Goal: Task Accomplishment & Management: Complete application form

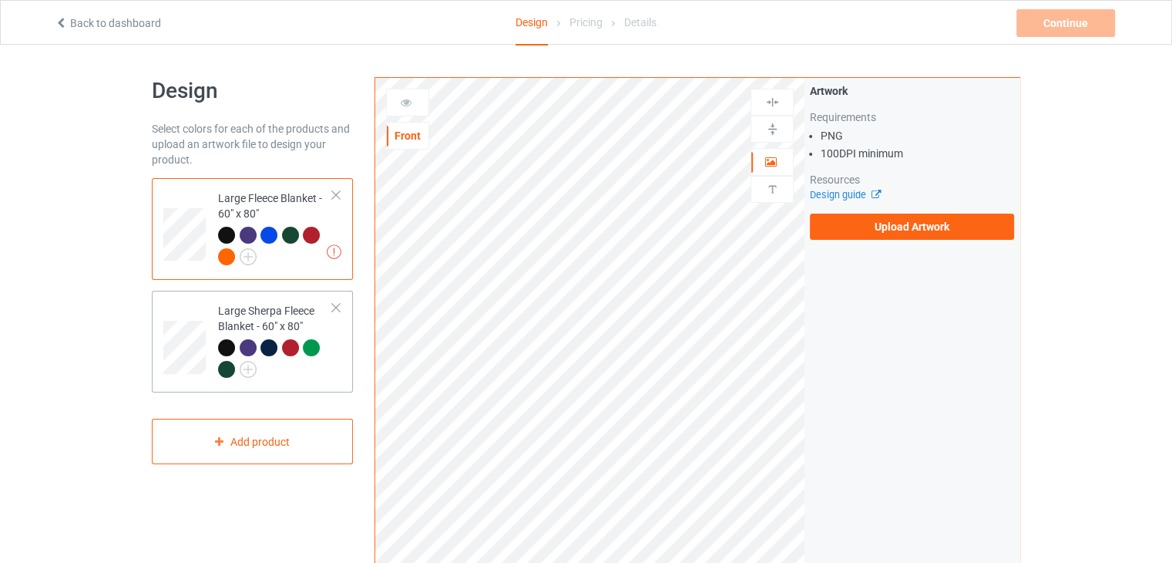
click at [218, 324] on div "Large Sherpa Fleece Blanket - 60" x 80"" at bounding box center [275, 339] width 115 height 73
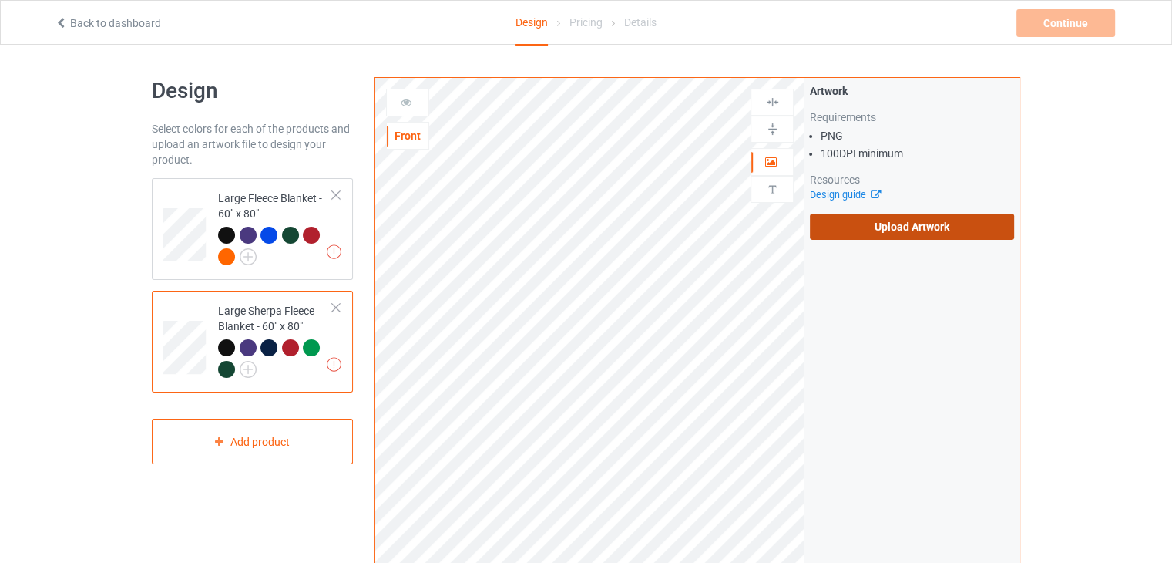
click at [883, 226] on label "Upload Artwork" at bounding box center [912, 226] width 204 height 26
click at [0, 0] on input "Upload Artwork" at bounding box center [0, 0] width 0 height 0
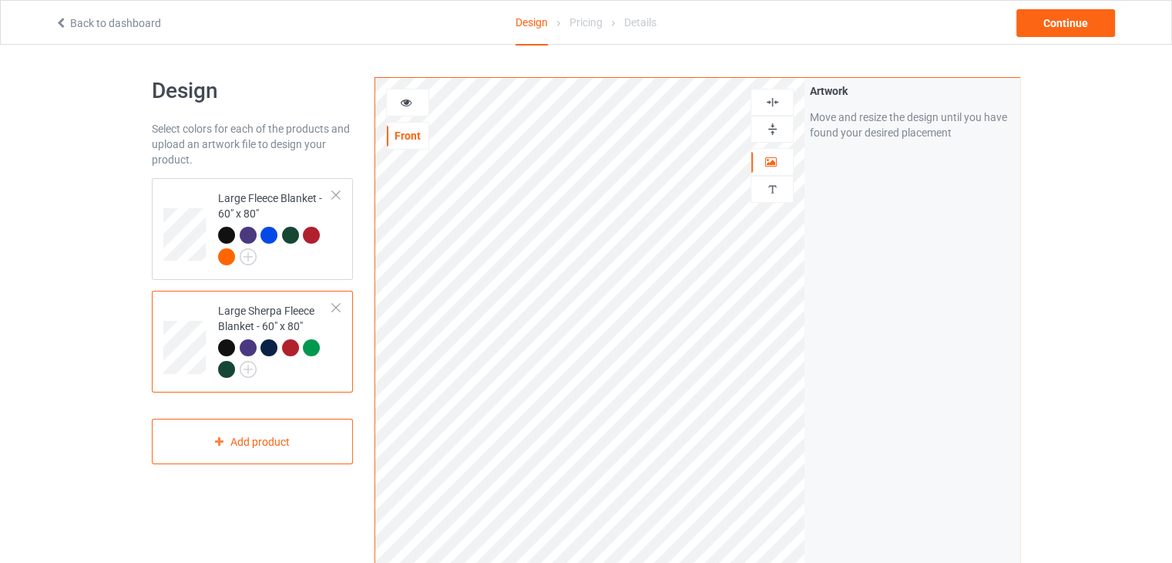
click at [771, 130] on img at bounding box center [772, 129] width 15 height 15
click at [764, 99] on div at bounding box center [772, 102] width 42 height 15
click at [269, 191] on div "Large Fleece Blanket - 60" x 80"" at bounding box center [275, 226] width 115 height 73
click at [773, 130] on img at bounding box center [772, 129] width 15 height 15
click at [765, 105] on img at bounding box center [772, 102] width 15 height 15
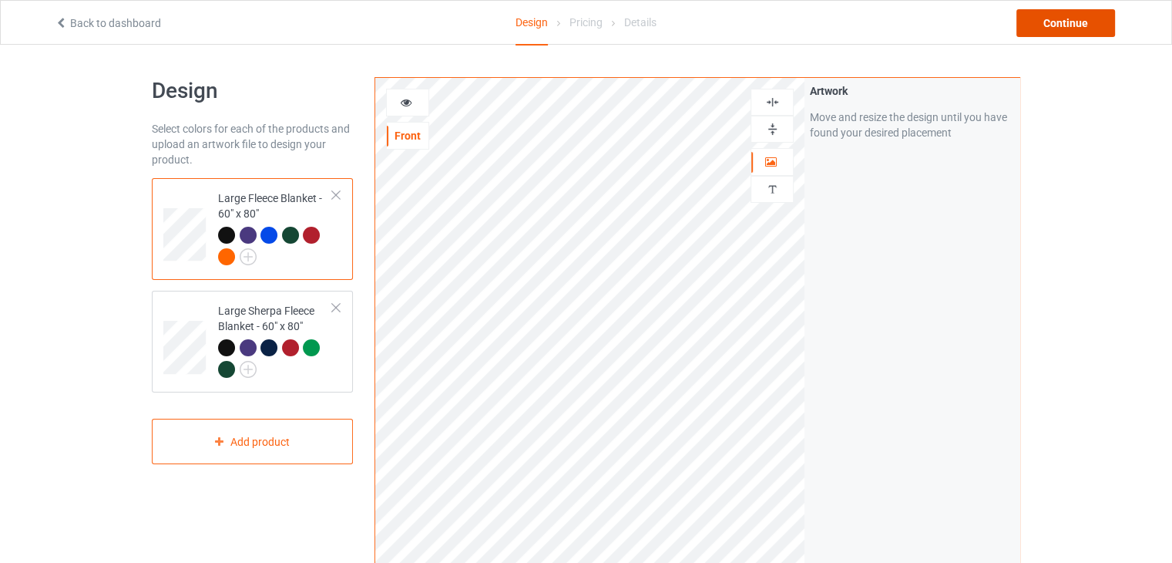
click at [1063, 22] on div "Continue" at bounding box center [1065, 23] width 99 height 28
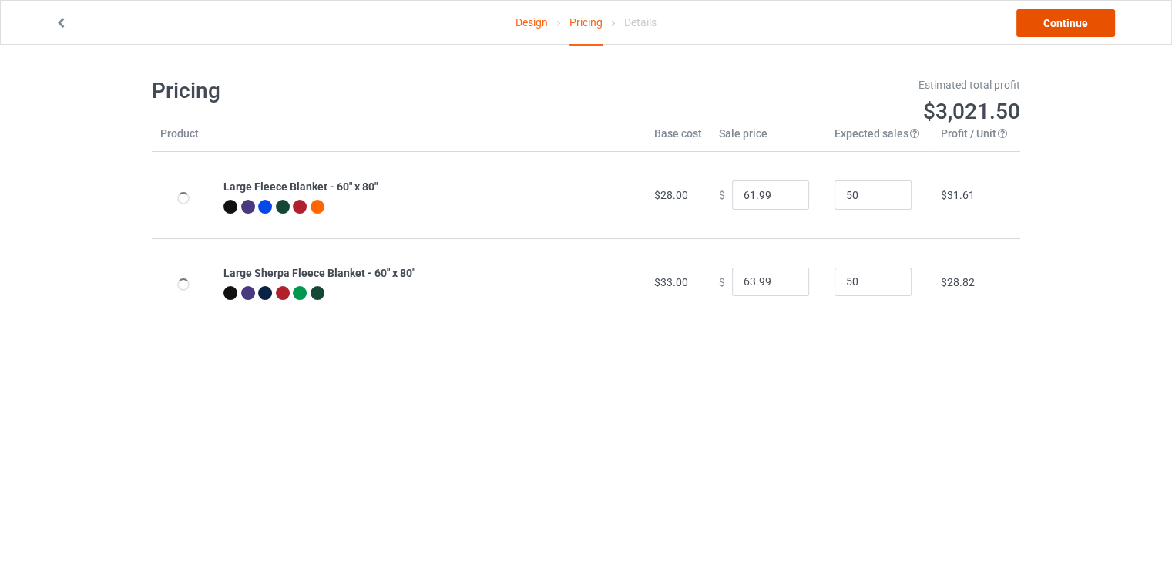
click at [1063, 22] on link "Continue" at bounding box center [1065, 23] width 99 height 28
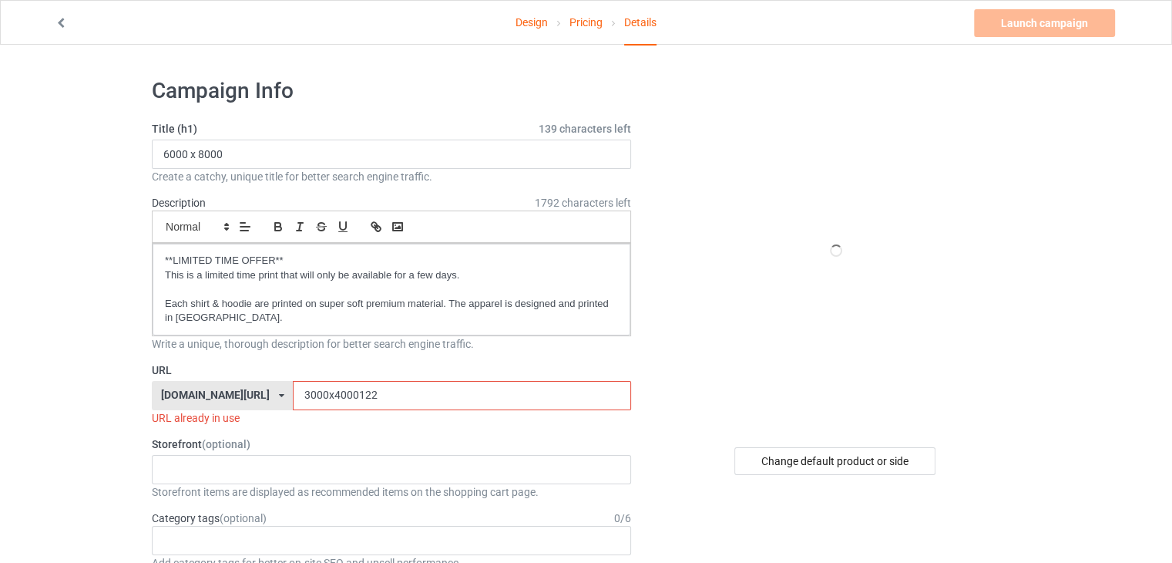
click at [352, 388] on input "3000x4000122" at bounding box center [462, 395] width 338 height 29
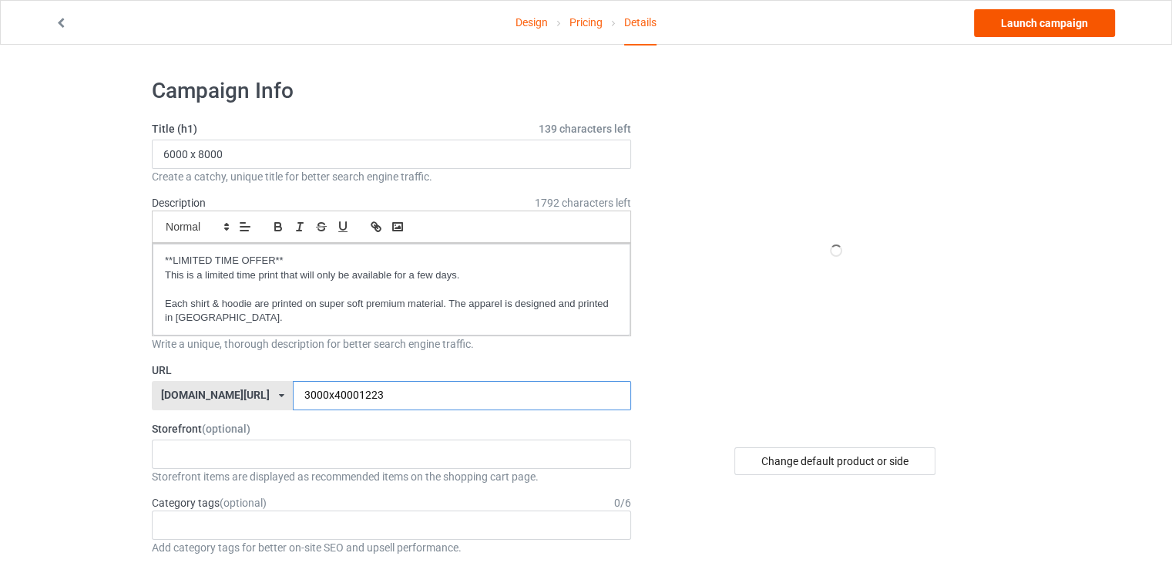
type input "3000x40001223"
click at [1037, 26] on link "Launch campaign" at bounding box center [1044, 23] width 141 height 28
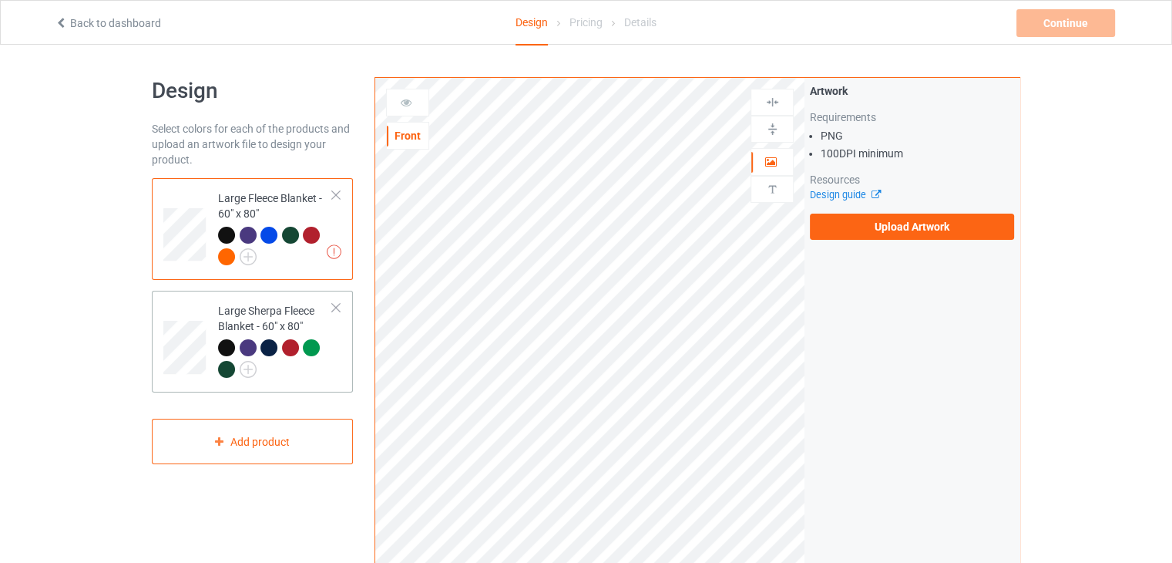
click at [272, 313] on div "Large Sherpa Fleece Blanket - 60" x 80"" at bounding box center [275, 339] width 115 height 73
click at [306, 195] on div "Large Fleece Blanket - 60" x 80"" at bounding box center [275, 226] width 115 height 73
click at [251, 253] on img at bounding box center [248, 256] width 17 height 17
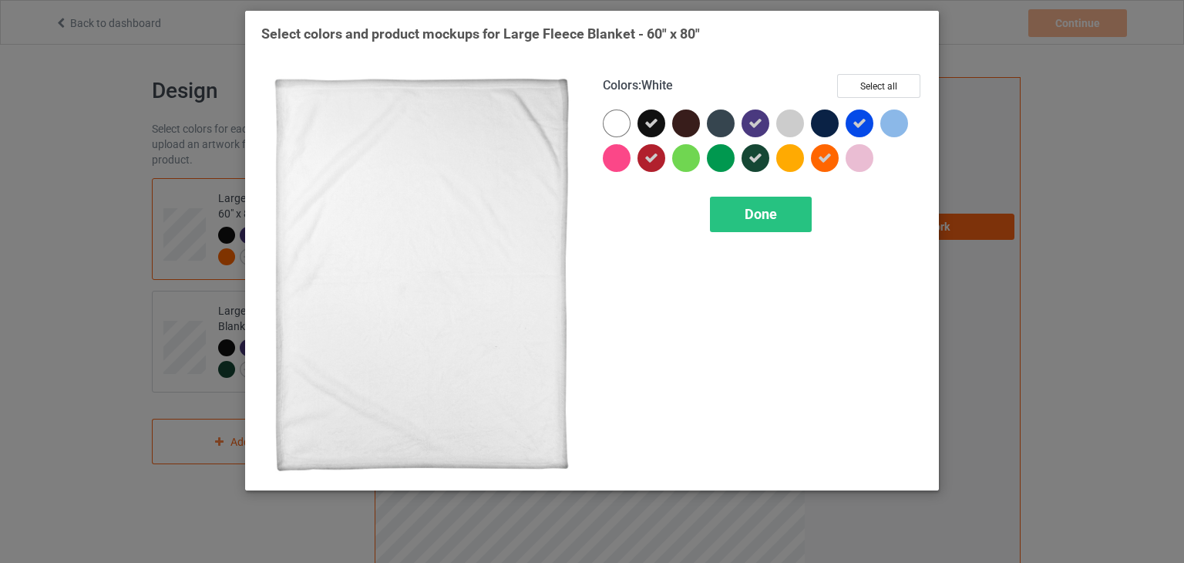
click at [613, 124] on div at bounding box center [617, 123] width 28 height 28
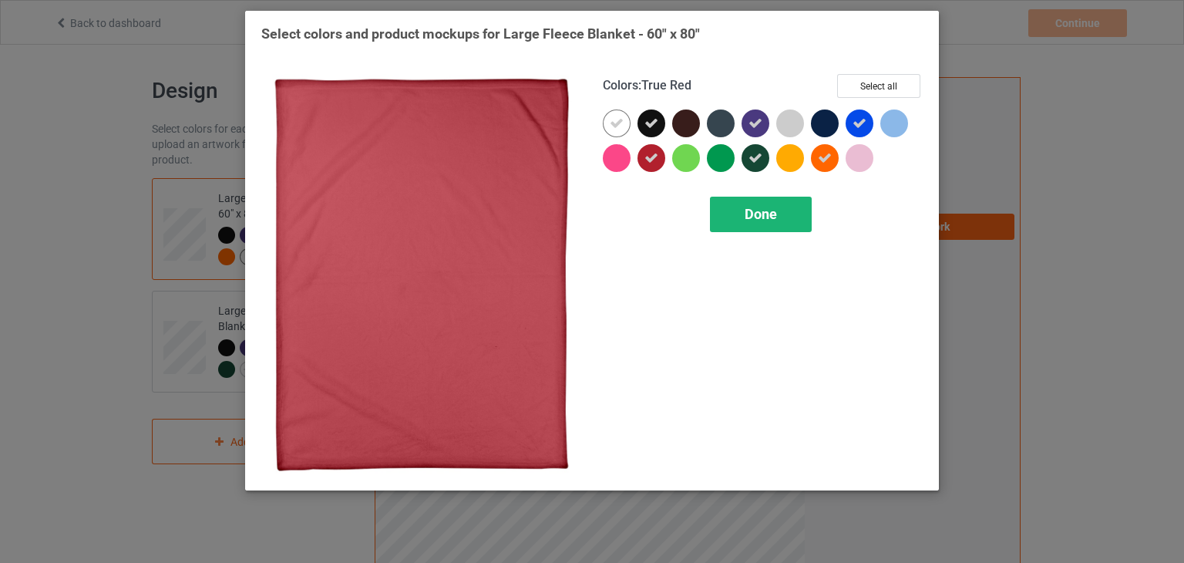
click at [718, 209] on div "Done" at bounding box center [761, 214] width 102 height 35
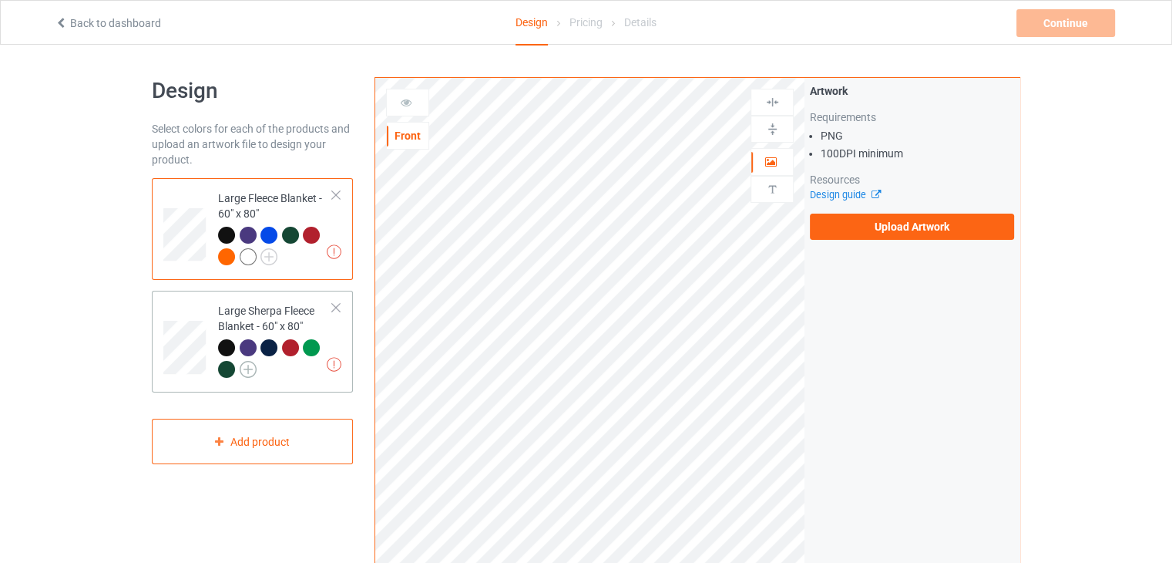
click at [250, 365] on img at bounding box center [248, 369] width 17 height 17
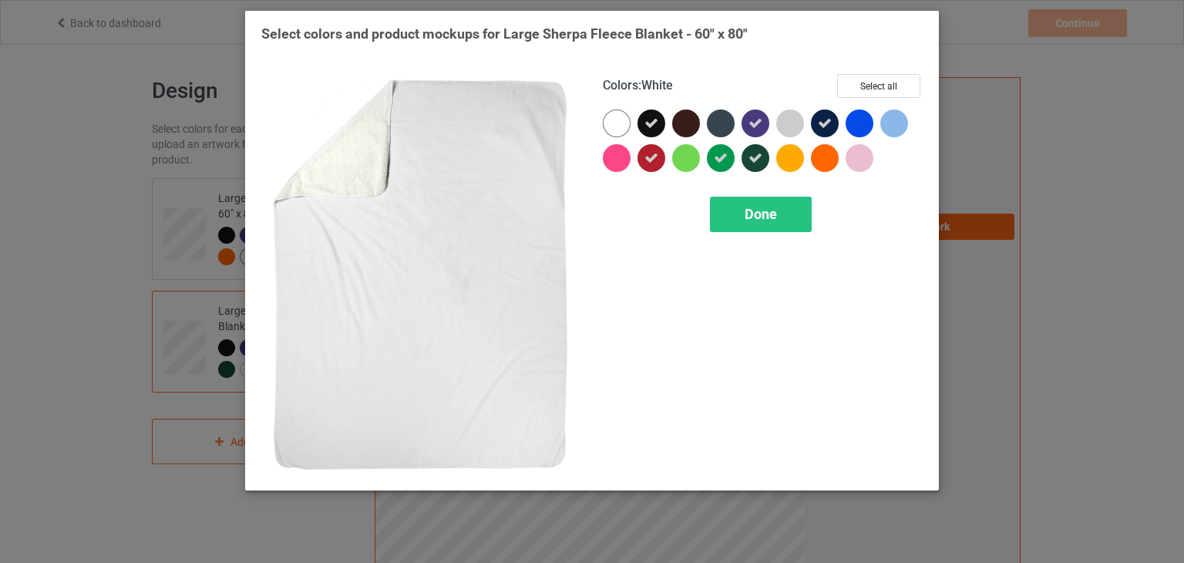
click at [616, 124] on div at bounding box center [617, 123] width 28 height 28
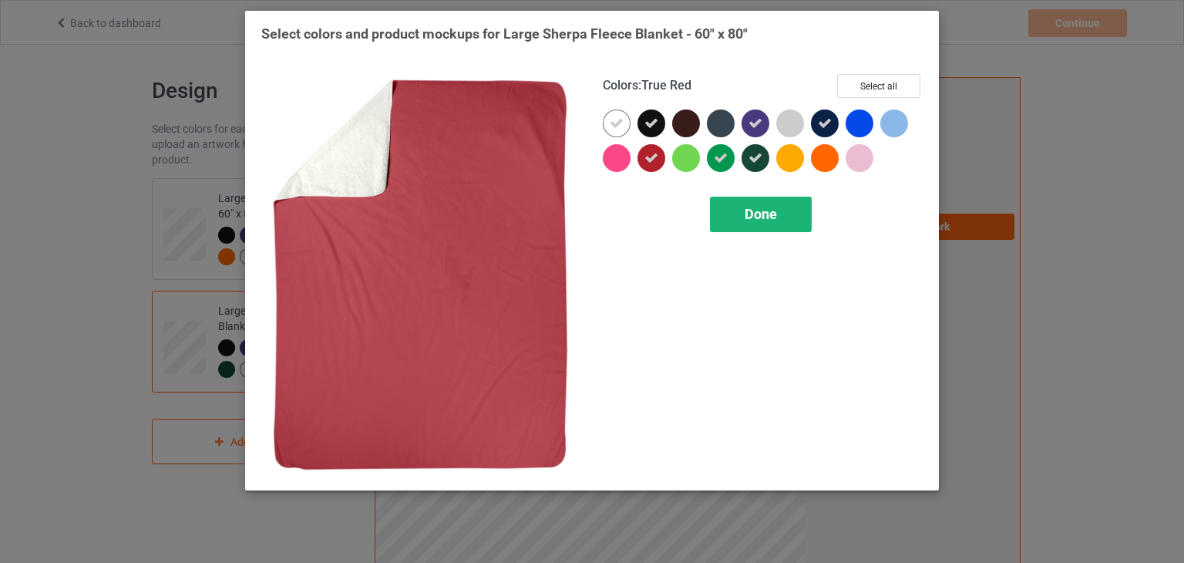
click at [754, 213] on span "Done" at bounding box center [760, 214] width 32 height 16
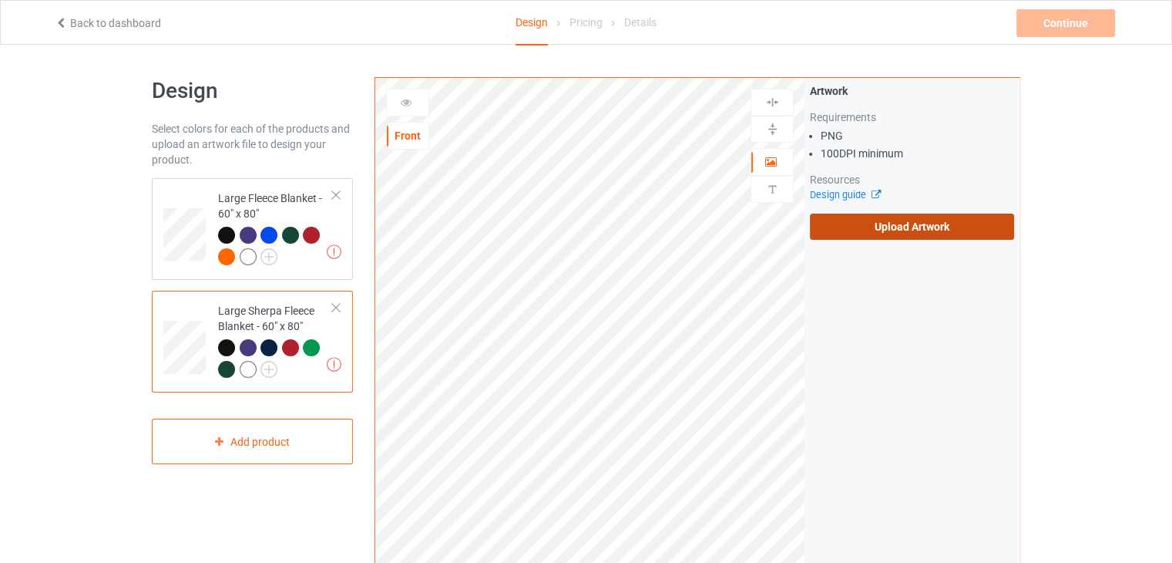
click at [840, 226] on label "Upload Artwork" at bounding box center [912, 226] width 204 height 26
click at [0, 0] on input "Upload Artwork" at bounding box center [0, 0] width 0 height 0
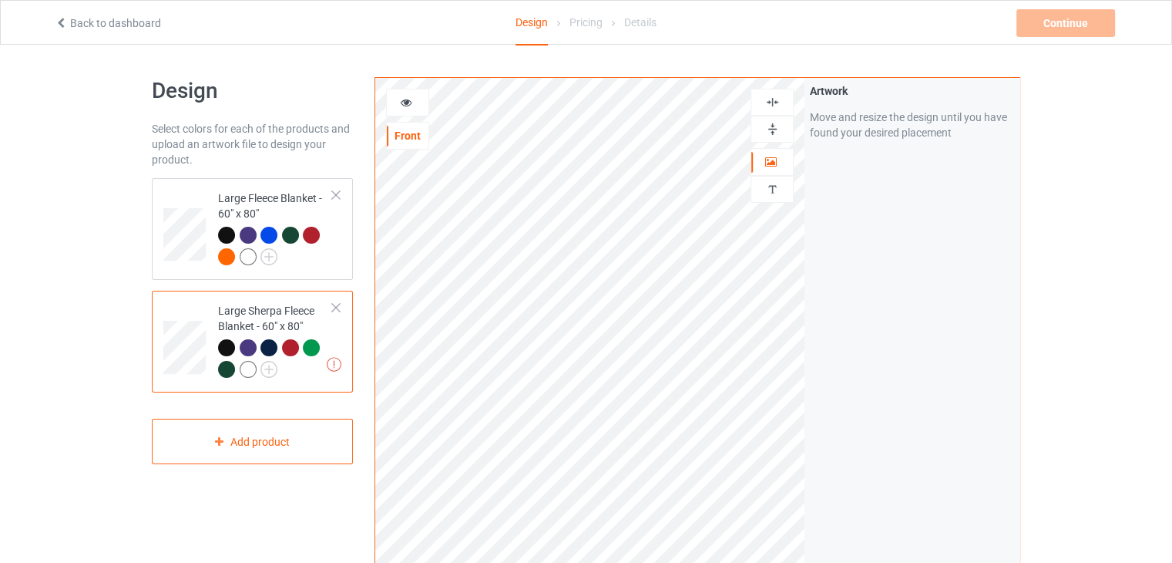
click at [781, 131] on div at bounding box center [772, 129] width 42 height 15
click at [774, 96] on img at bounding box center [772, 102] width 15 height 15
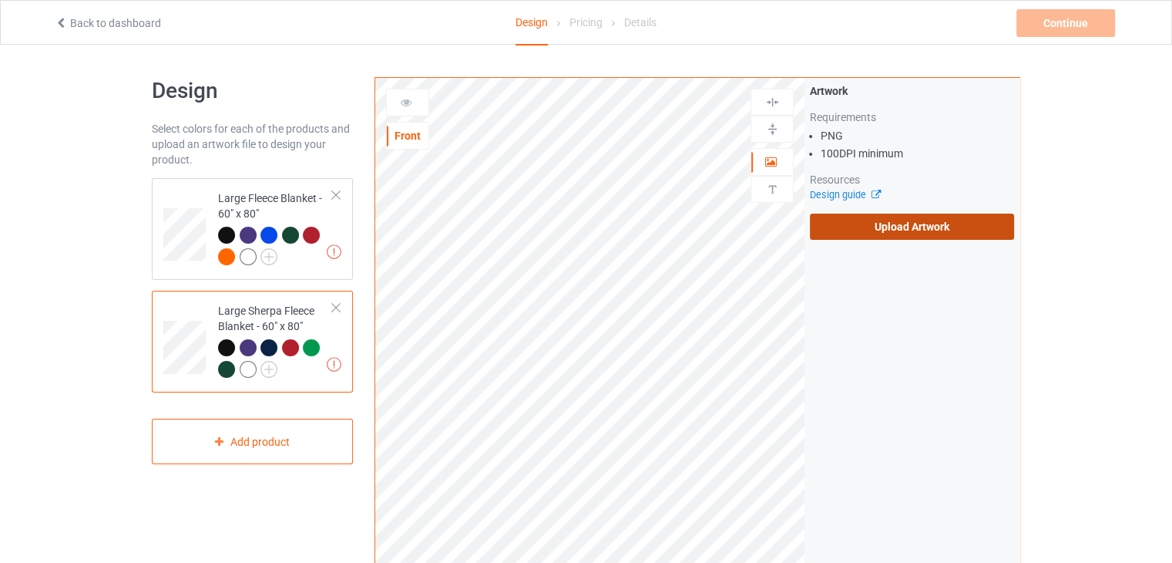
click at [928, 230] on label "Upload Artwork" at bounding box center [912, 226] width 204 height 26
click at [0, 0] on input "Upload Artwork" at bounding box center [0, 0] width 0 height 0
click at [308, 203] on div "Large Fleece Blanket - 60" x 80"" at bounding box center [275, 226] width 115 height 73
click at [855, 230] on label "Upload Artwork" at bounding box center [912, 226] width 204 height 26
click at [0, 0] on input "Upload Artwork" at bounding box center [0, 0] width 0 height 0
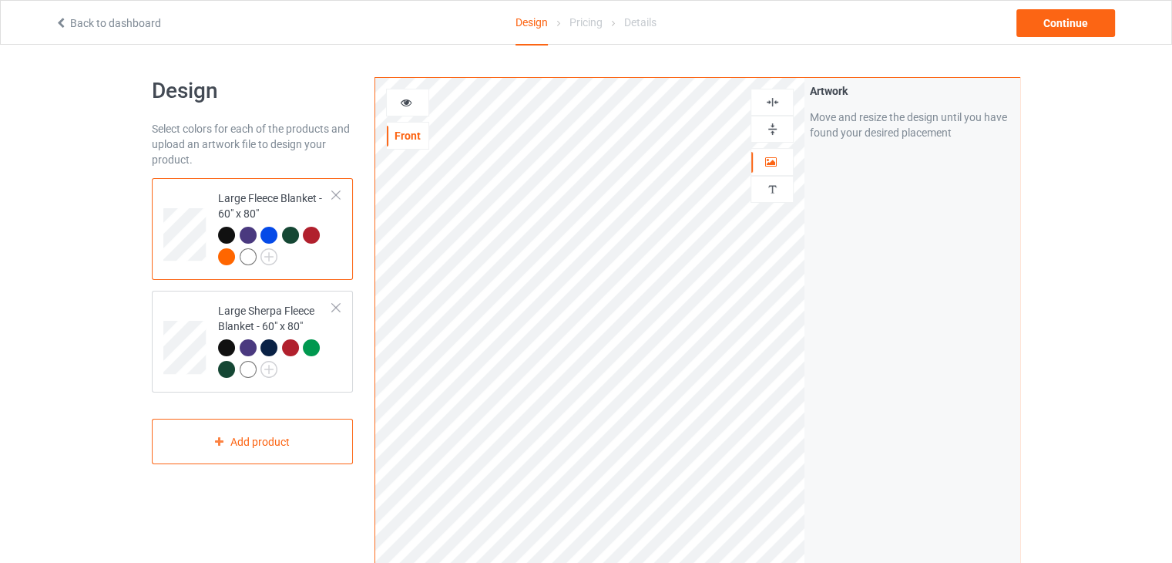
click at [765, 126] on img at bounding box center [772, 129] width 15 height 15
click at [766, 107] on img at bounding box center [772, 102] width 15 height 15
click at [190, 303] on td at bounding box center [186, 341] width 46 height 89
click at [771, 133] on img at bounding box center [772, 129] width 15 height 15
click at [772, 103] on img at bounding box center [772, 102] width 15 height 15
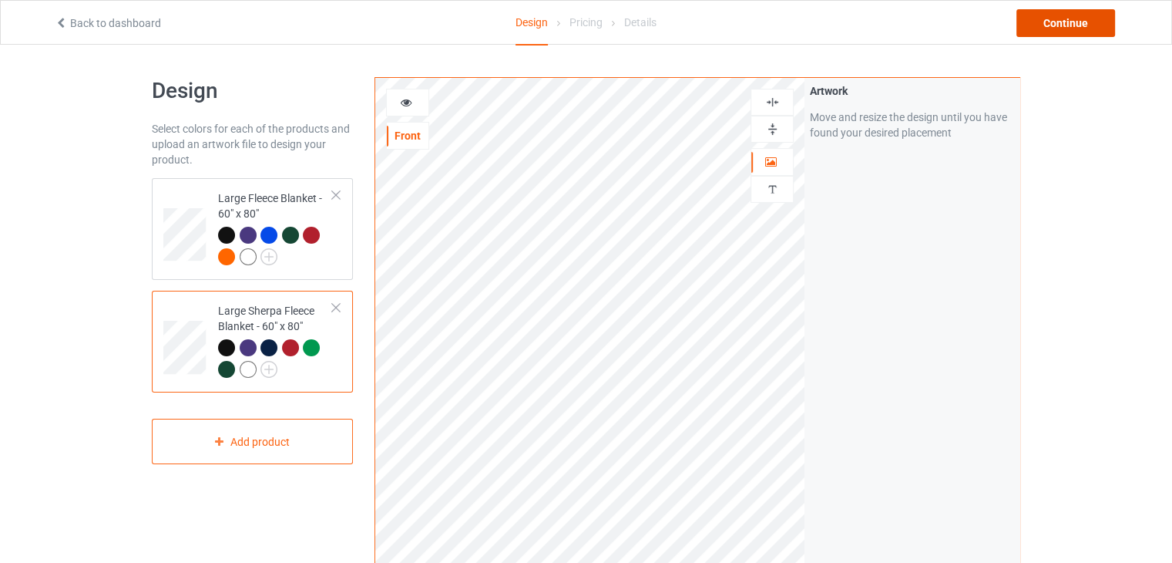
click at [1055, 22] on div "Continue" at bounding box center [1065, 23] width 99 height 28
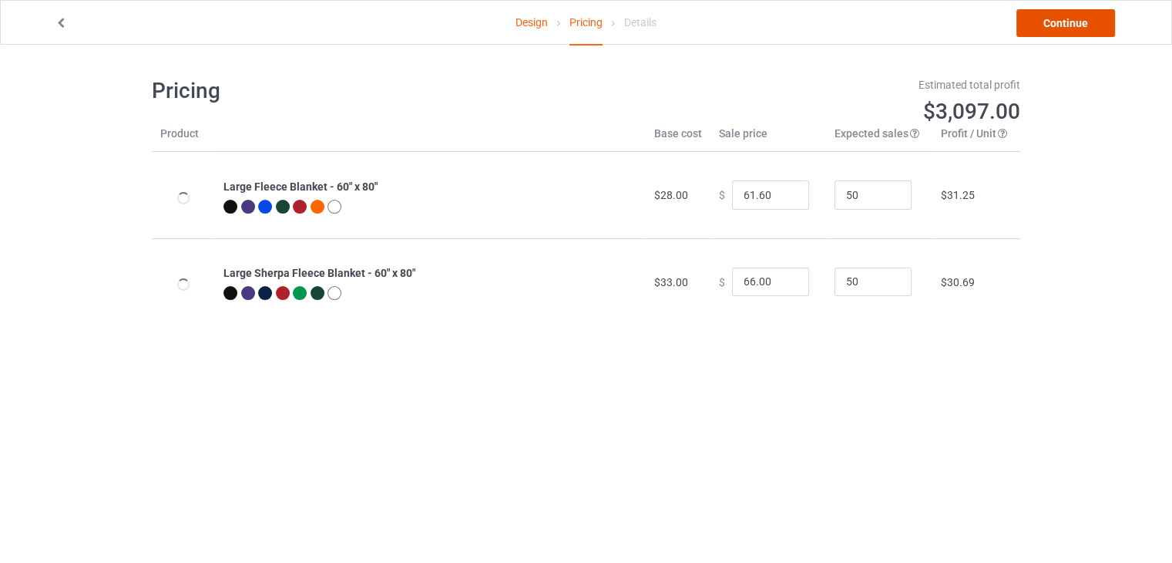
click at [1055, 22] on link "Continue" at bounding box center [1065, 23] width 99 height 28
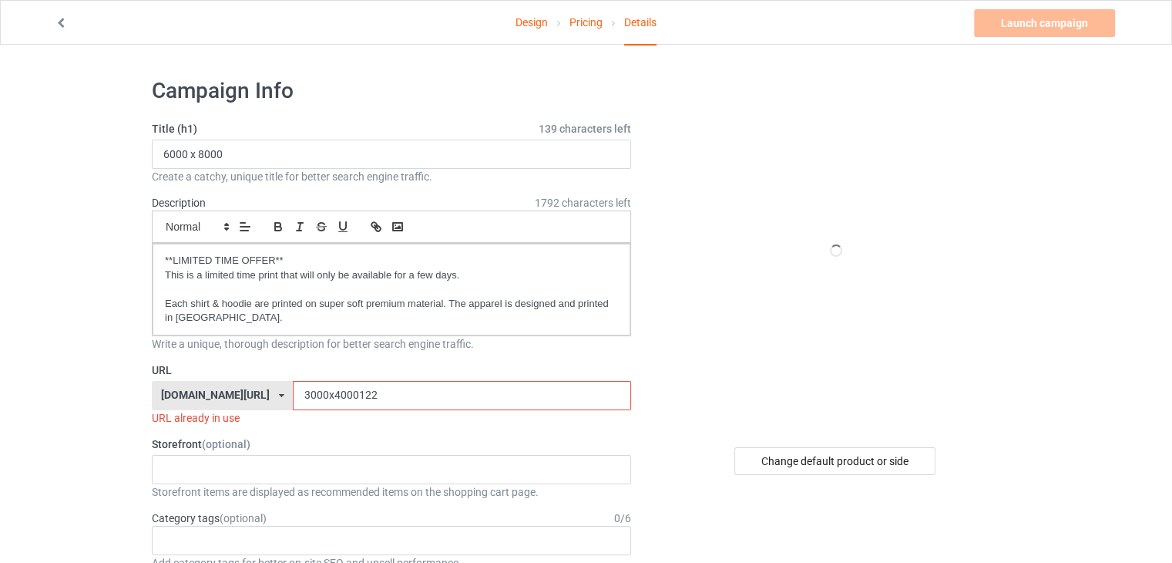
click at [464, 398] on input "3000x4000122" at bounding box center [462, 395] width 338 height 29
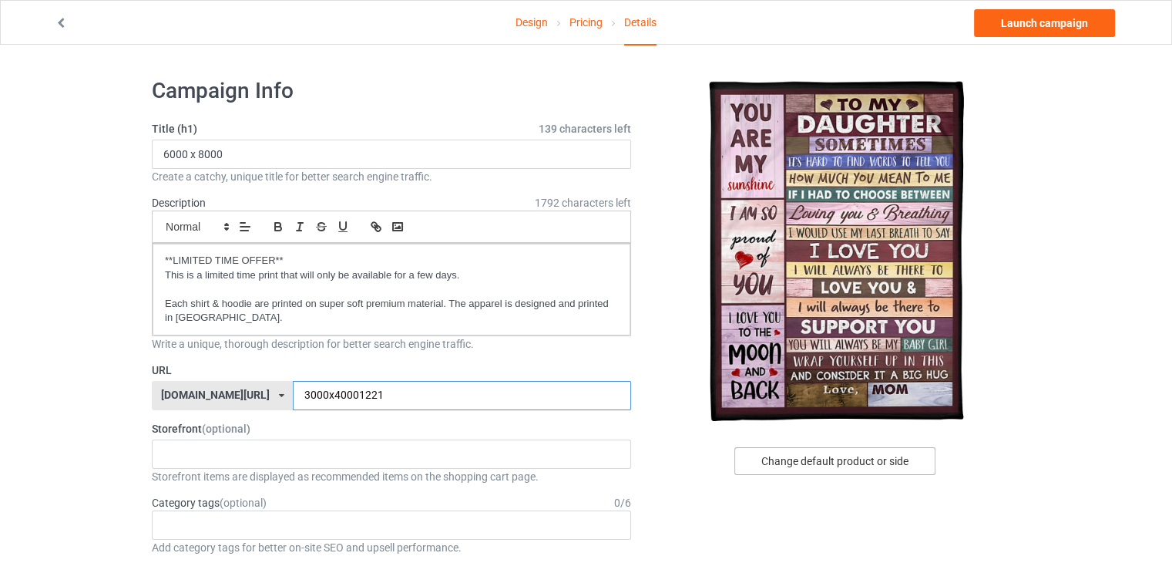
type input "3000x40001221"
click at [891, 465] on div "Change default product or side" at bounding box center [834, 461] width 201 height 28
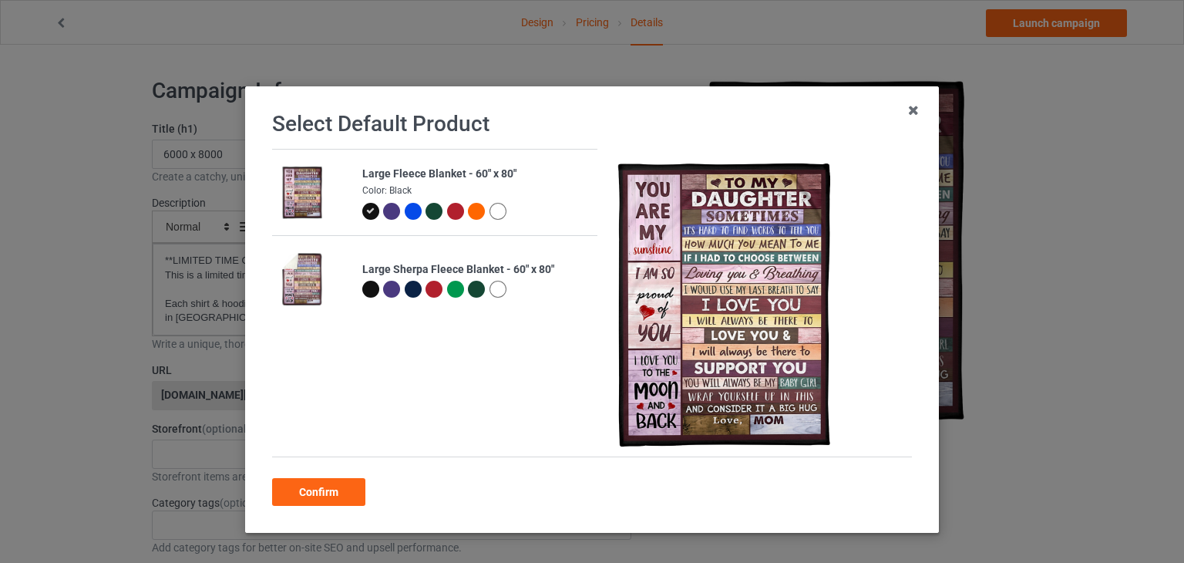
click at [489, 215] on div at bounding box center [497, 211] width 17 height 17
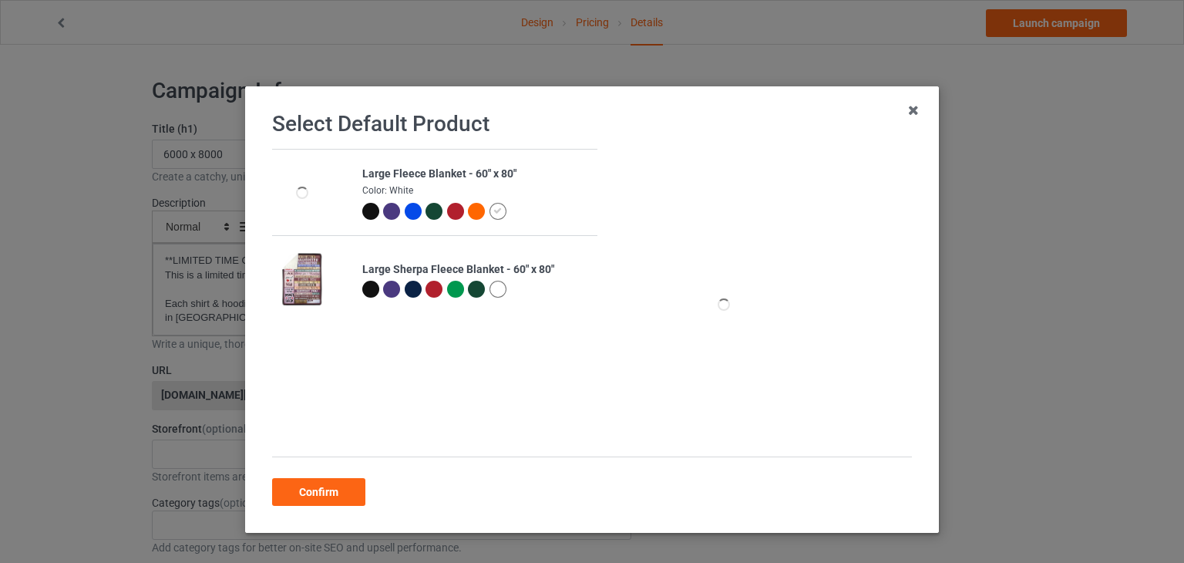
click at [489, 296] on div at bounding box center [497, 289] width 17 height 17
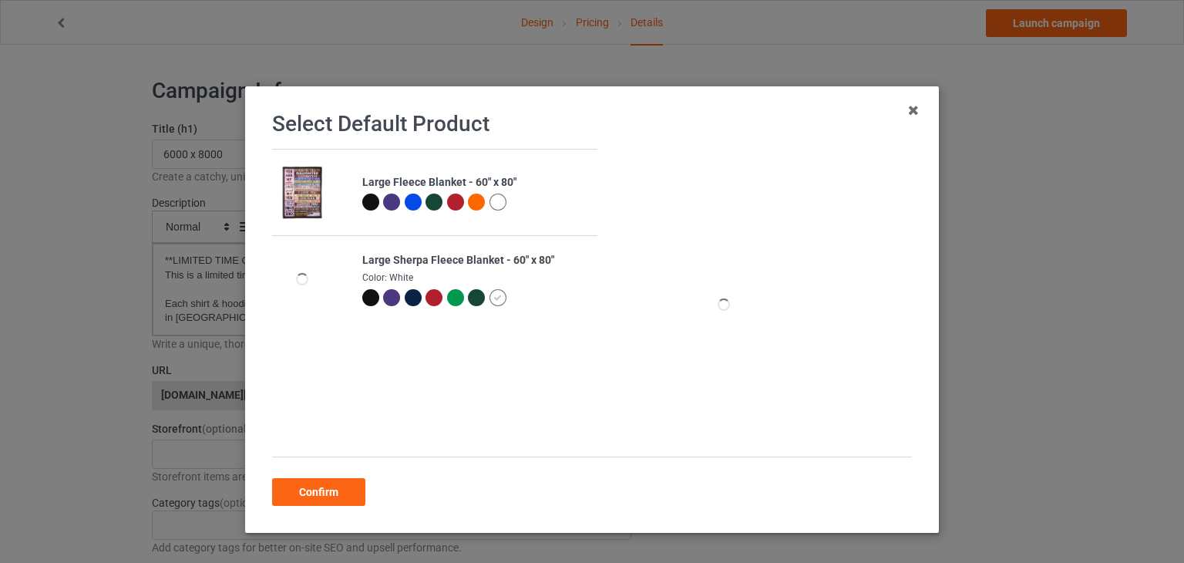
click at [489, 206] on div at bounding box center [497, 201] width 17 height 17
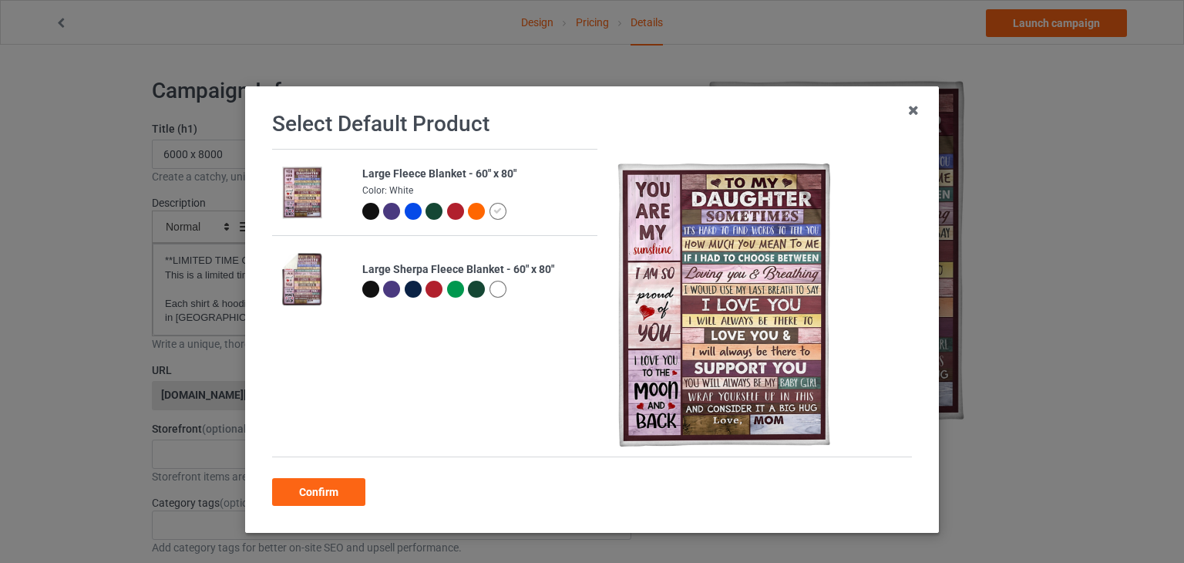
click at [489, 291] on div at bounding box center [497, 289] width 17 height 17
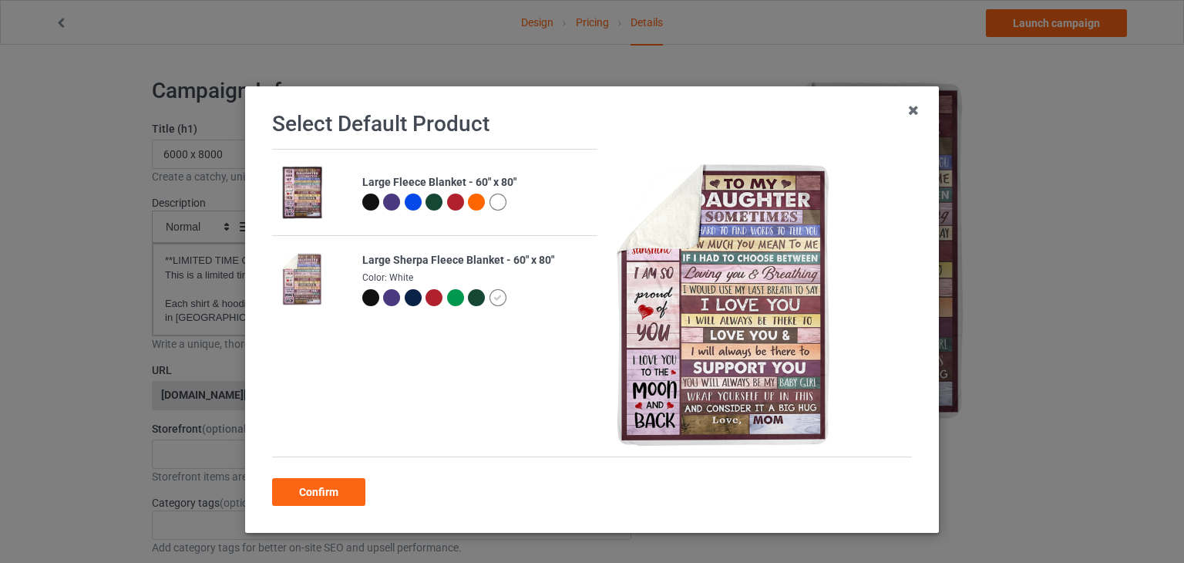
click at [492, 203] on div at bounding box center [497, 201] width 17 height 17
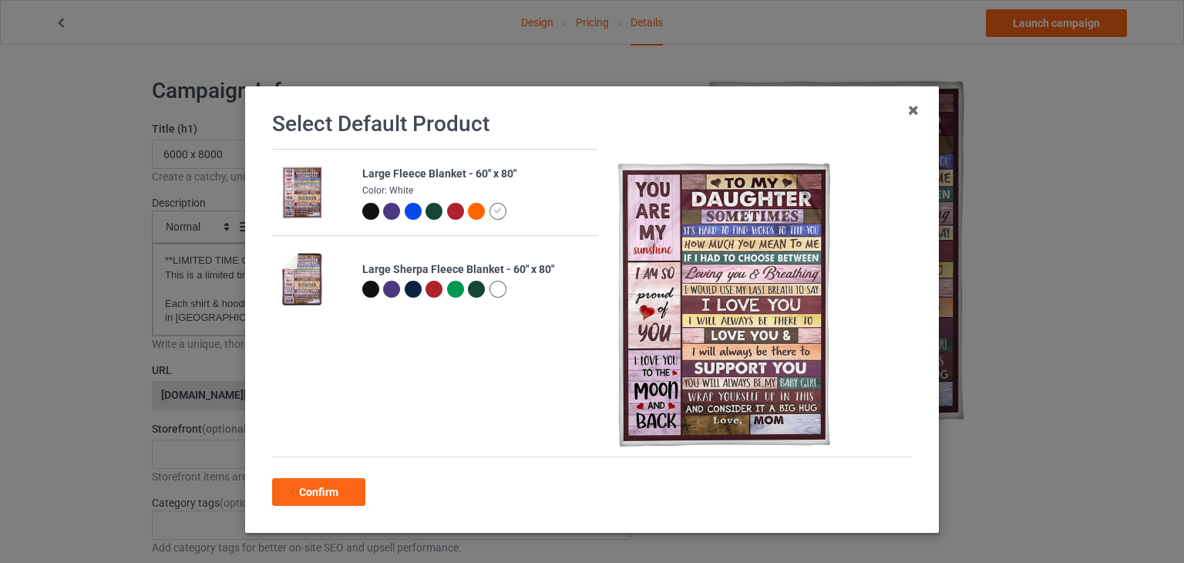
click at [332, 492] on div "Confirm" at bounding box center [318, 492] width 93 height 28
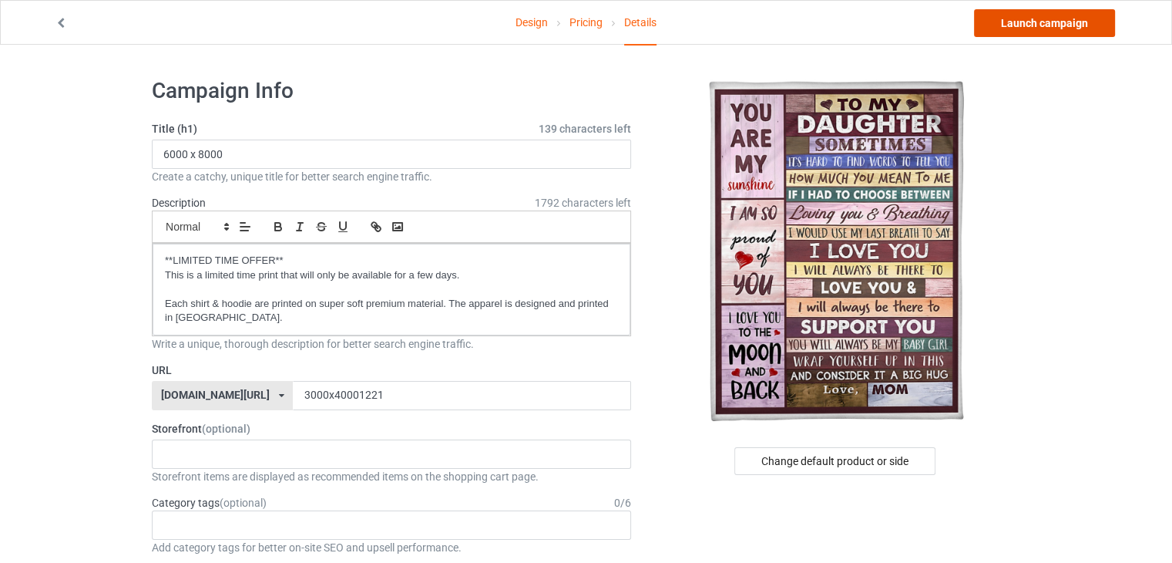
click at [1015, 25] on link "Launch campaign" at bounding box center [1044, 23] width 141 height 28
